Goal: Check status: Check status

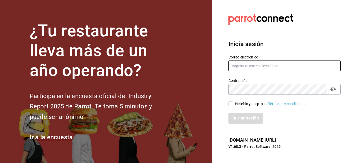
type input "[PERSON_NAME][EMAIL_ADDRESS][DOMAIN_NAME]"
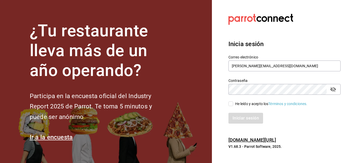
click at [232, 104] on input "He leído y acepto los Términos y condiciones." at bounding box center [230, 104] width 5 height 5
checkbox input "true"
click at [239, 118] on button "Iniciar sesión" at bounding box center [245, 118] width 35 height 11
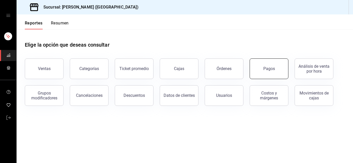
click at [266, 72] on button "Pagos" at bounding box center [268, 69] width 39 height 21
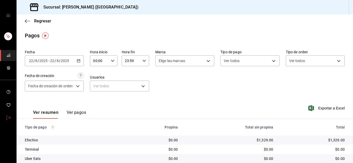
click at [11, 118] on link "mailbox folders" at bounding box center [8, 118] width 16 height 11
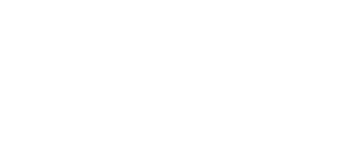
click at [225, 0] on html at bounding box center [176, 0] width 353 height 0
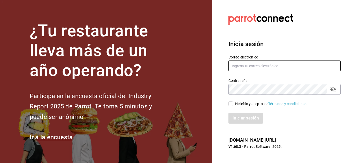
type input "[PERSON_NAME][EMAIL_ADDRESS][DOMAIN_NAME]"
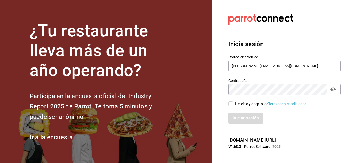
click at [229, 105] on input "He leído y acepto los Términos y condiciones." at bounding box center [230, 104] width 5 height 5
checkbox input "true"
click at [241, 119] on button "Iniciar sesión" at bounding box center [245, 118] width 35 height 11
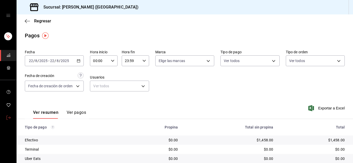
click at [12, 117] on link "mailbox folders" at bounding box center [8, 118] width 16 height 11
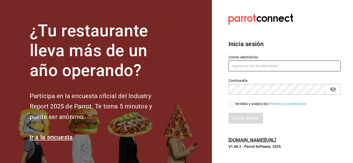
type input "[PERSON_NAME][EMAIL_ADDRESS][DOMAIN_NAME]"
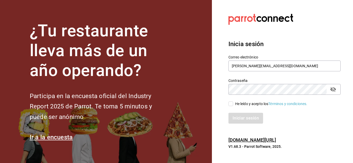
click at [229, 105] on input "He leído y acepto los Términos y condiciones." at bounding box center [230, 104] width 5 height 5
checkbox input "true"
click at [239, 116] on button "Iniciar sesión" at bounding box center [245, 118] width 35 height 11
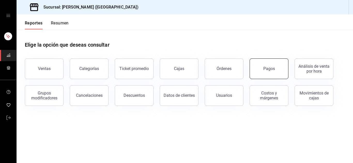
click at [268, 74] on button "Pagos" at bounding box center [268, 69] width 39 height 21
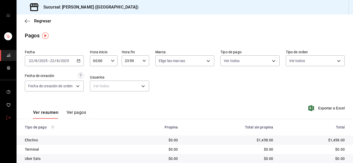
click at [10, 120] on span "mailbox folders" at bounding box center [8, 118] width 4 height 7
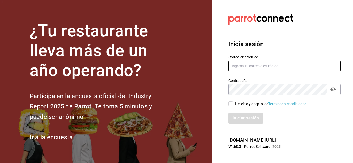
type input "[PERSON_NAME][EMAIL_ADDRESS][DOMAIN_NAME]"
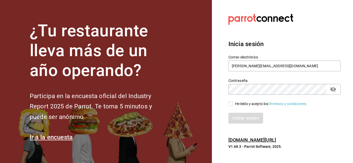
click at [230, 102] on input "He leído y acepto los Términos y condiciones." at bounding box center [230, 104] width 5 height 5
checkbox input "true"
click at [247, 121] on button "Iniciar sesión" at bounding box center [245, 118] width 35 height 11
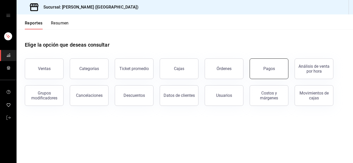
click at [264, 75] on button "Pagos" at bounding box center [268, 69] width 39 height 21
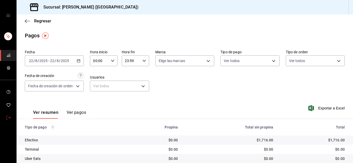
click at [9, 118] on icon "mailbox folders" at bounding box center [8, 118] width 4 height 4
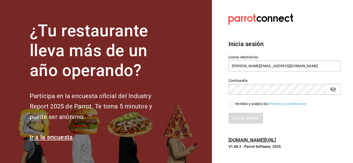
click at [229, 103] on input "He leído y acepto los Términos y condiciones." at bounding box center [230, 104] width 5 height 5
checkbox input "true"
click at [241, 120] on button "Iniciar sesión" at bounding box center [245, 118] width 35 height 11
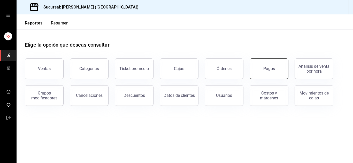
click at [273, 61] on button "Pagos" at bounding box center [268, 69] width 39 height 21
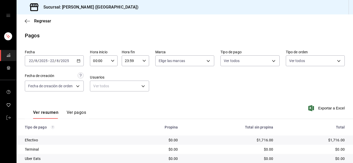
click at [99, 104] on div "Ver resumen Ver pagos Exportar a Excel" at bounding box center [185, 111] width 336 height 27
click at [10, 117] on icon "mailbox folders" at bounding box center [8, 118] width 4 height 4
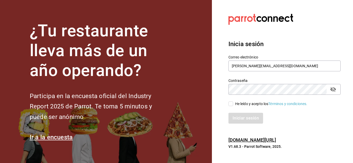
click at [230, 104] on input "He leído y acepto los Términos y condiciones." at bounding box center [230, 104] width 5 height 5
checkbox input "true"
click at [242, 115] on button "Iniciar sesión" at bounding box center [245, 118] width 35 height 11
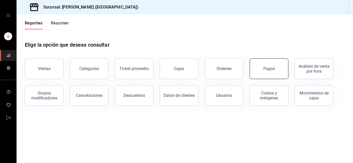
click at [260, 64] on button "Pagos" at bounding box center [268, 69] width 39 height 21
